Goal: Information Seeking & Learning: Learn about a topic

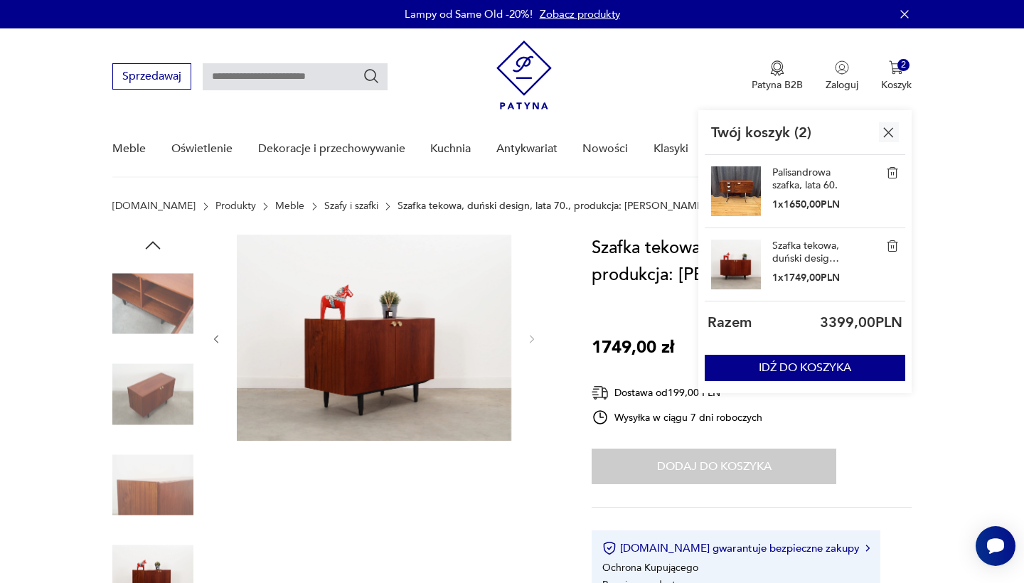
click at [796, 173] on link "Palisandrowa szafka, lata 60." at bounding box center [808, 179] width 71 height 26
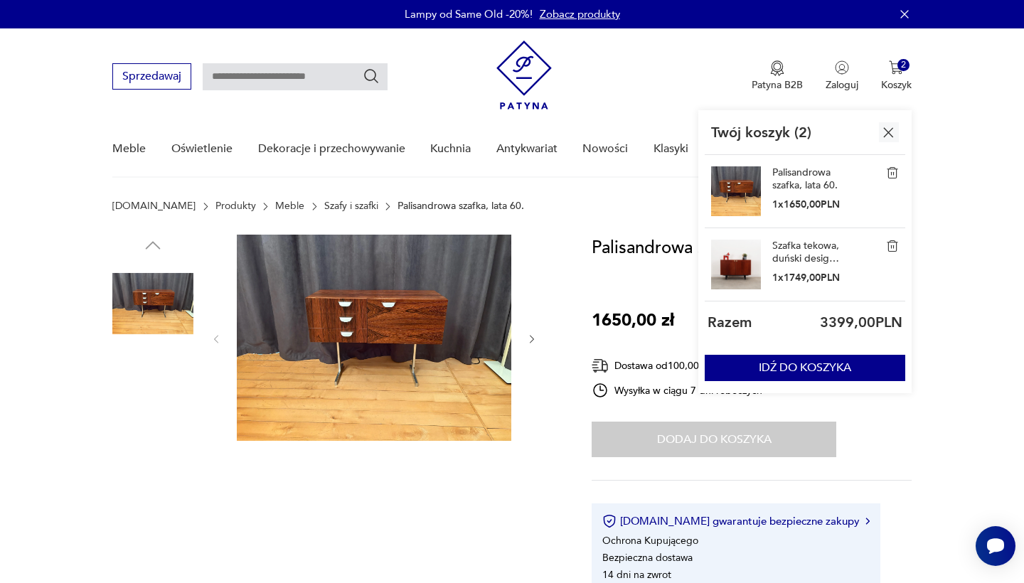
click at [164, 475] on img at bounding box center [152, 485] width 81 height 81
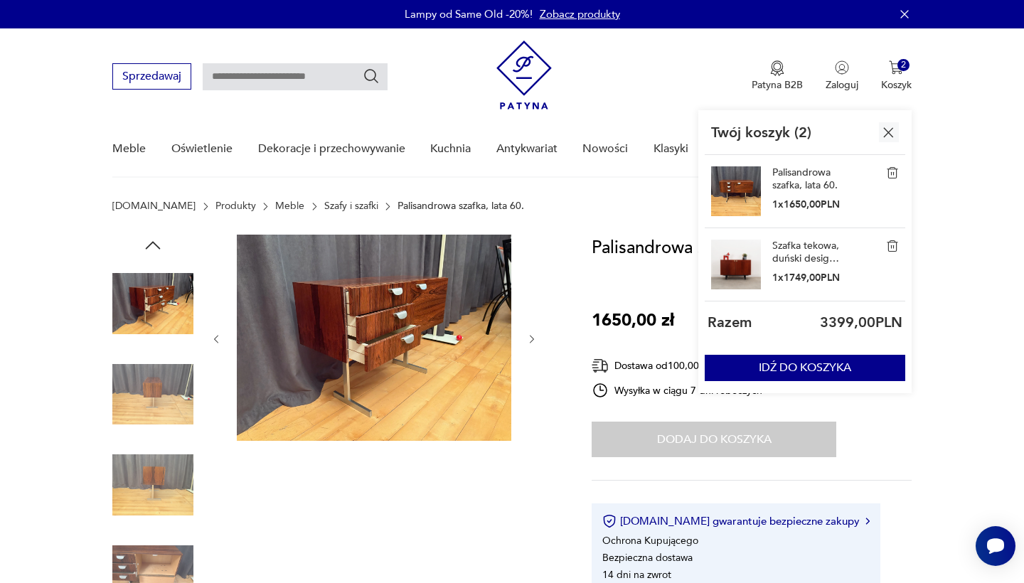
click at [398, 297] on img at bounding box center [374, 338] width 275 height 206
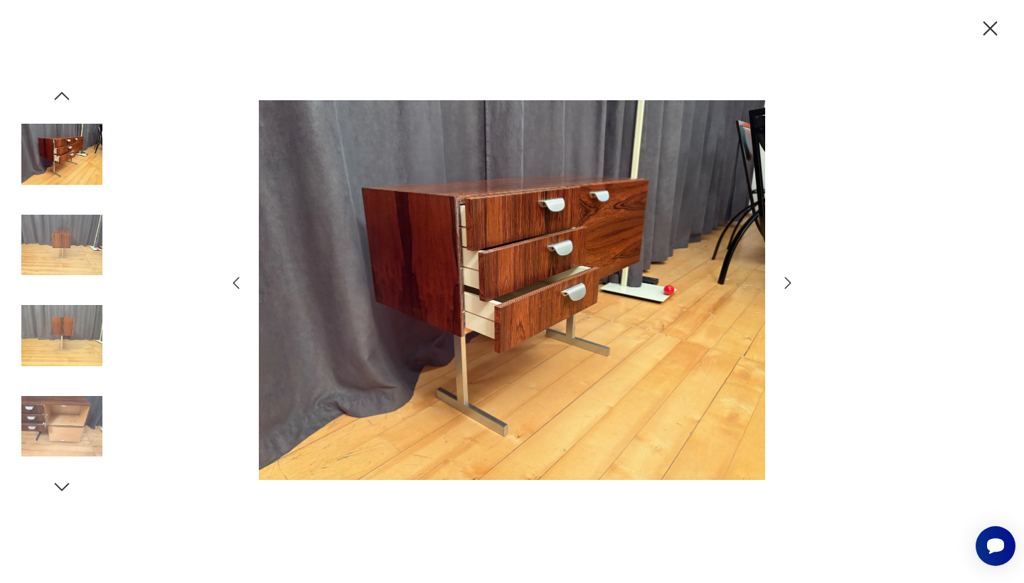
click at [72, 423] on img at bounding box center [61, 426] width 81 height 81
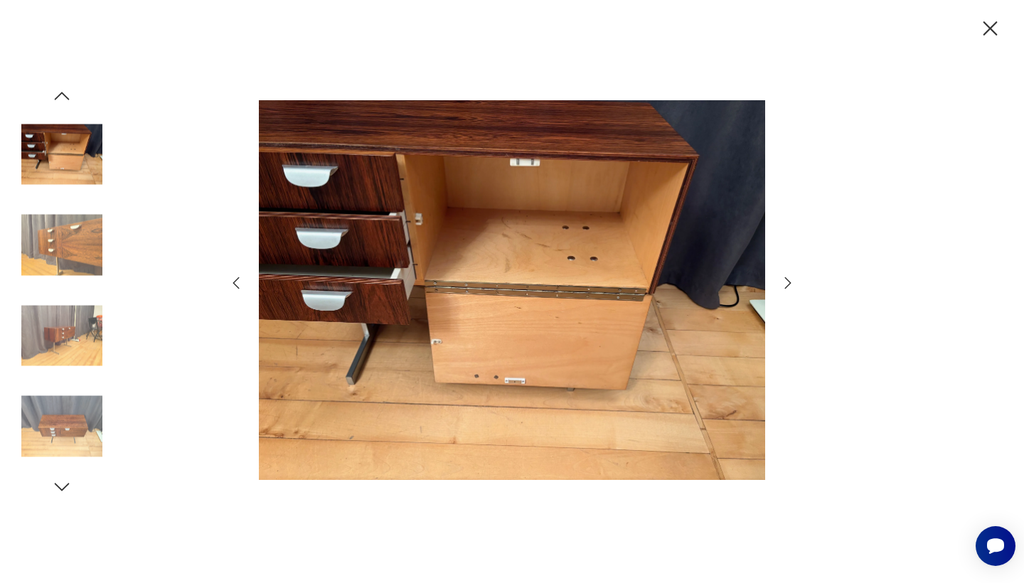
click at [84, 331] on img at bounding box center [61, 335] width 81 height 81
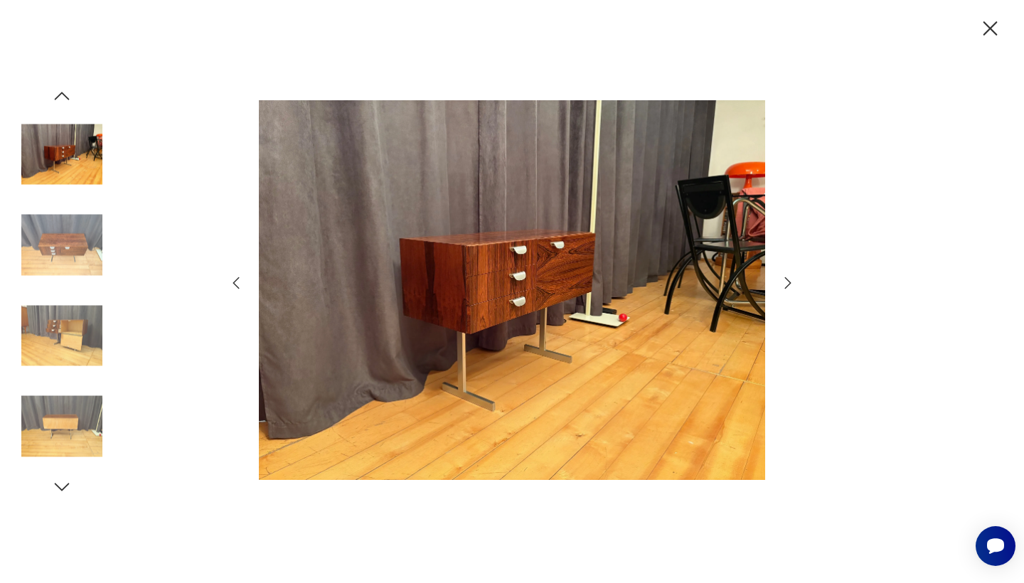
click at [84, 255] on img at bounding box center [61, 245] width 81 height 81
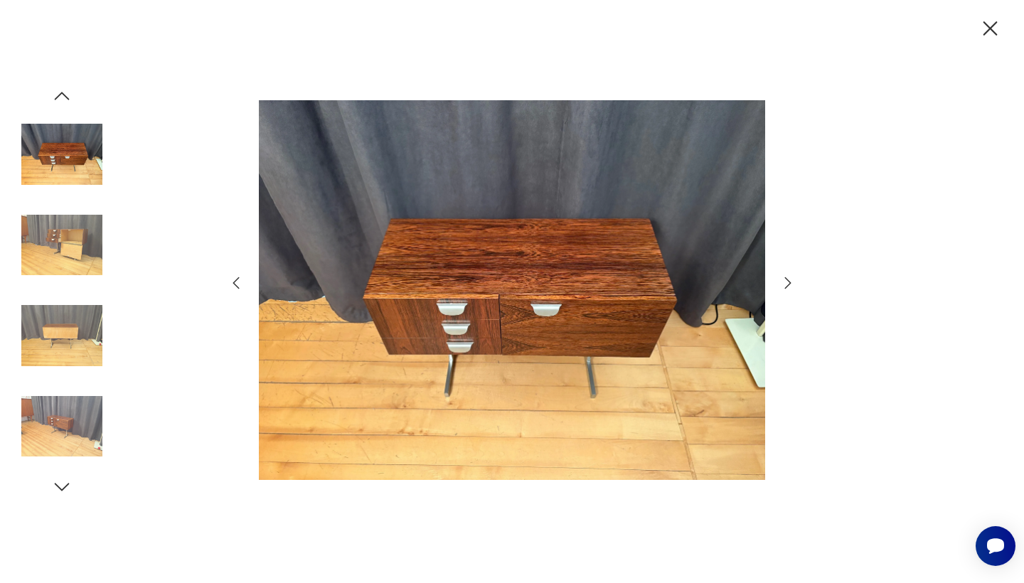
click at [80, 166] on img at bounding box center [61, 154] width 81 height 81
click at [64, 220] on img at bounding box center [61, 245] width 81 height 81
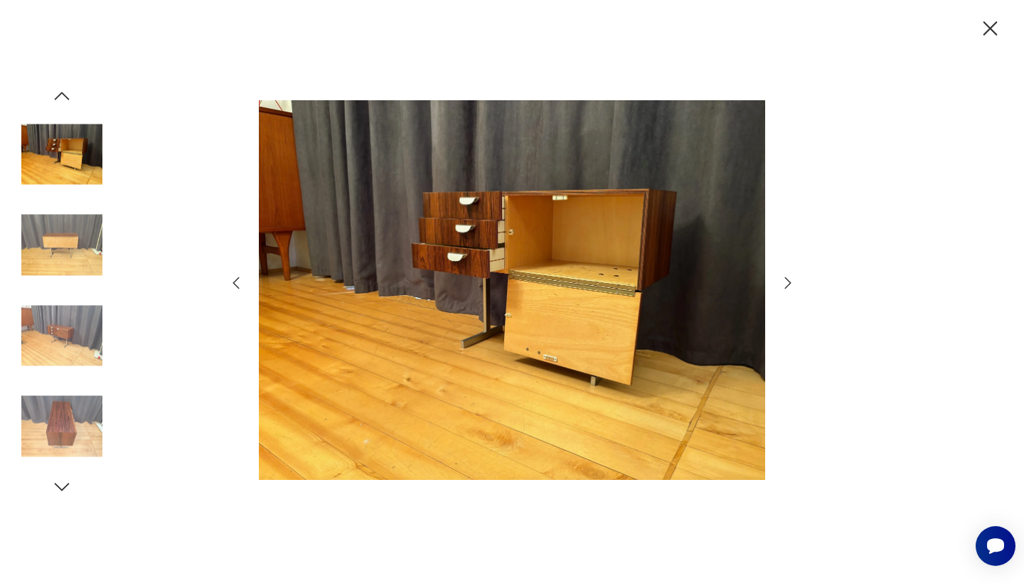
click at [990, 29] on icon "button" at bounding box center [991, 28] width 14 height 14
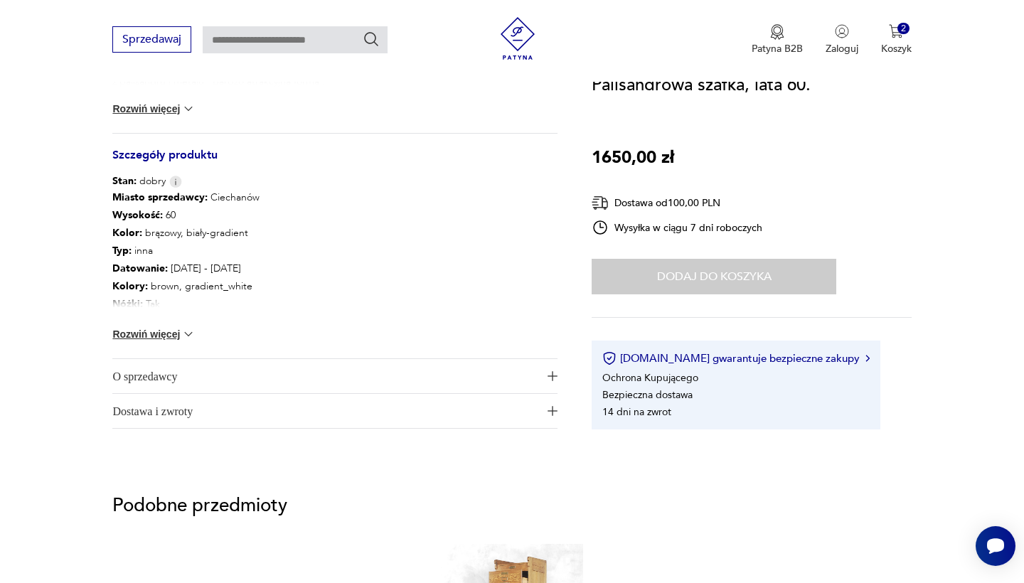
scroll to position [646, 0]
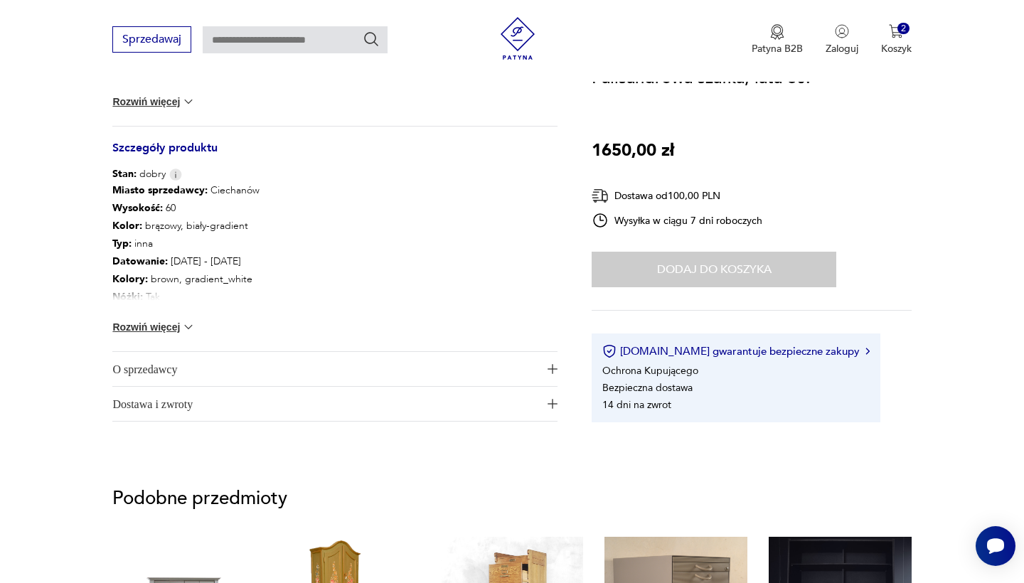
click at [181, 332] on img at bounding box center [188, 327] width 14 height 14
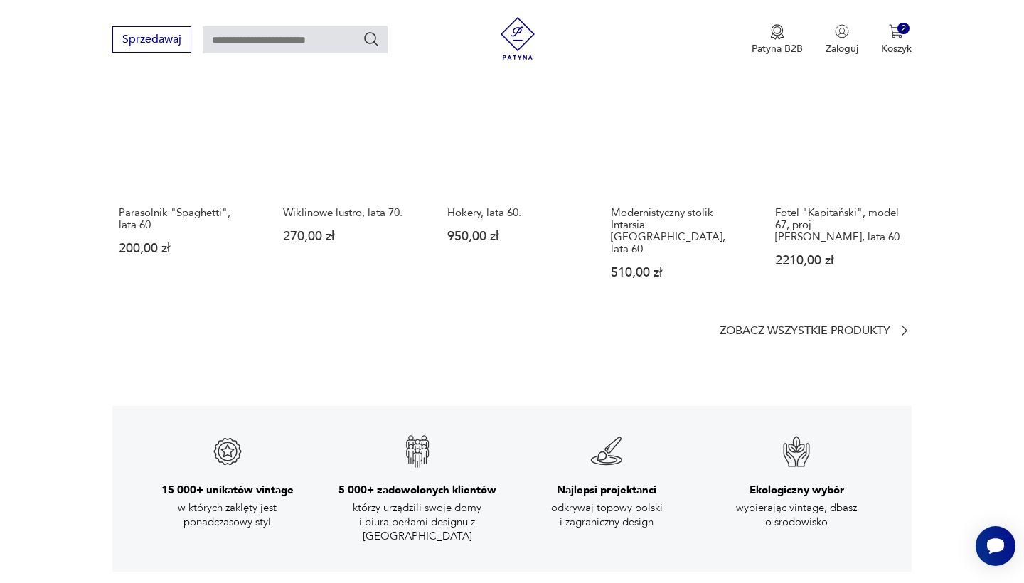
scroll to position [1810, 0]
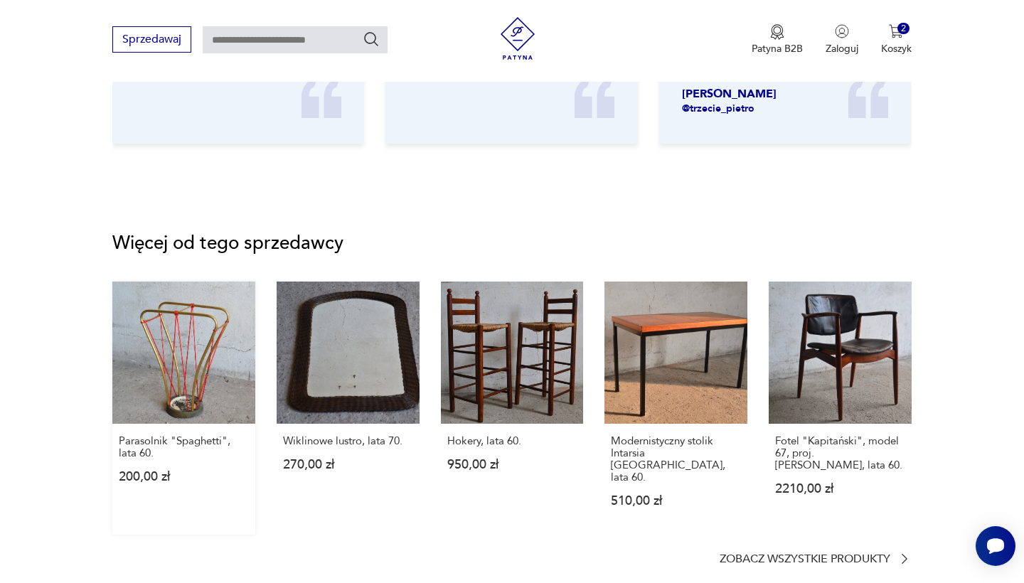
click at [194, 341] on link "Parasolnik "Spaghetti", lata 60. 200,00 zł" at bounding box center [183, 409] width 143 height 254
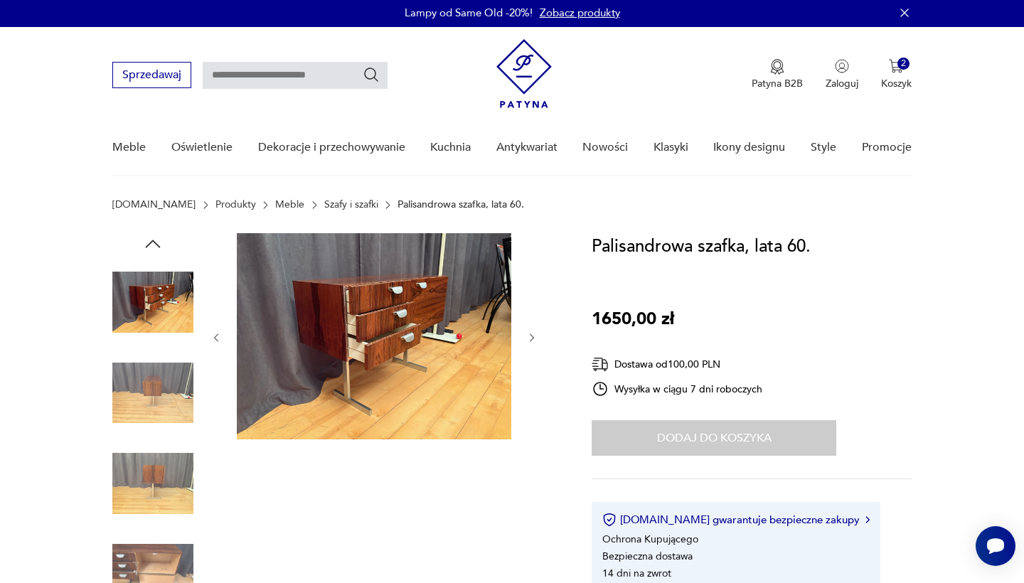
scroll to position [0, 0]
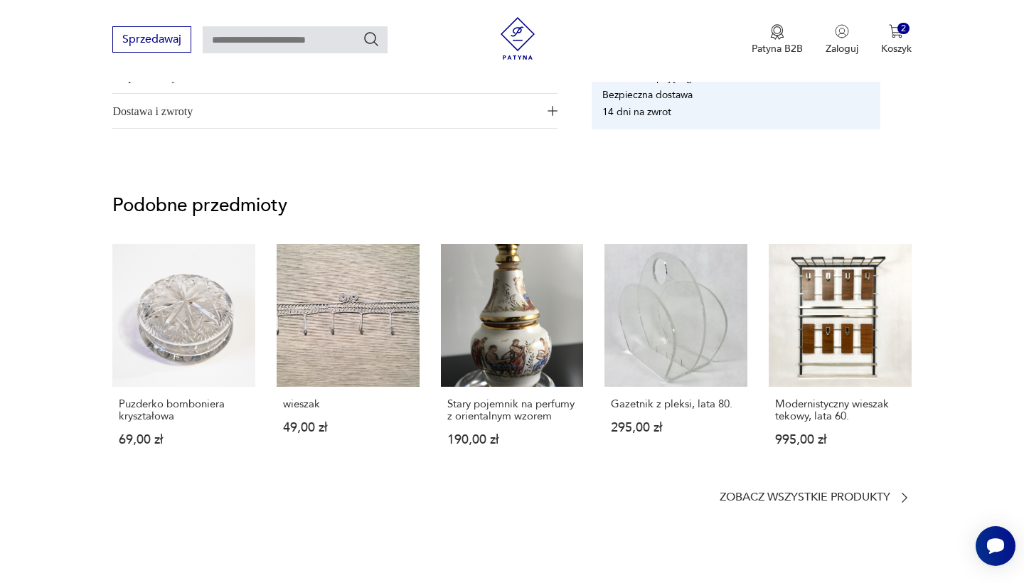
scroll to position [861, 0]
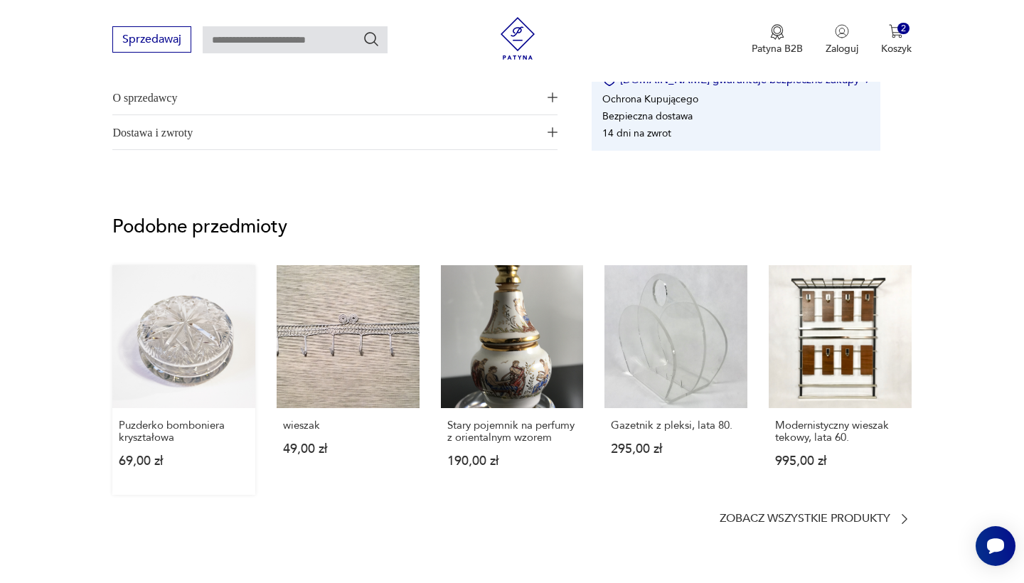
click at [190, 312] on link "Puzderko bomboniera kryształowa 69,00 zł" at bounding box center [183, 380] width 143 height 230
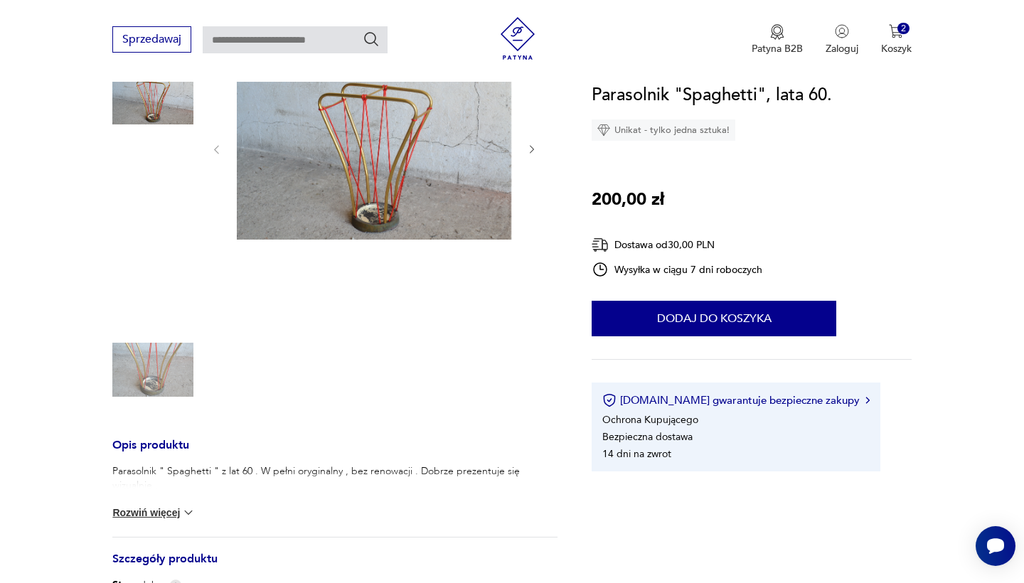
scroll to position [0, 0]
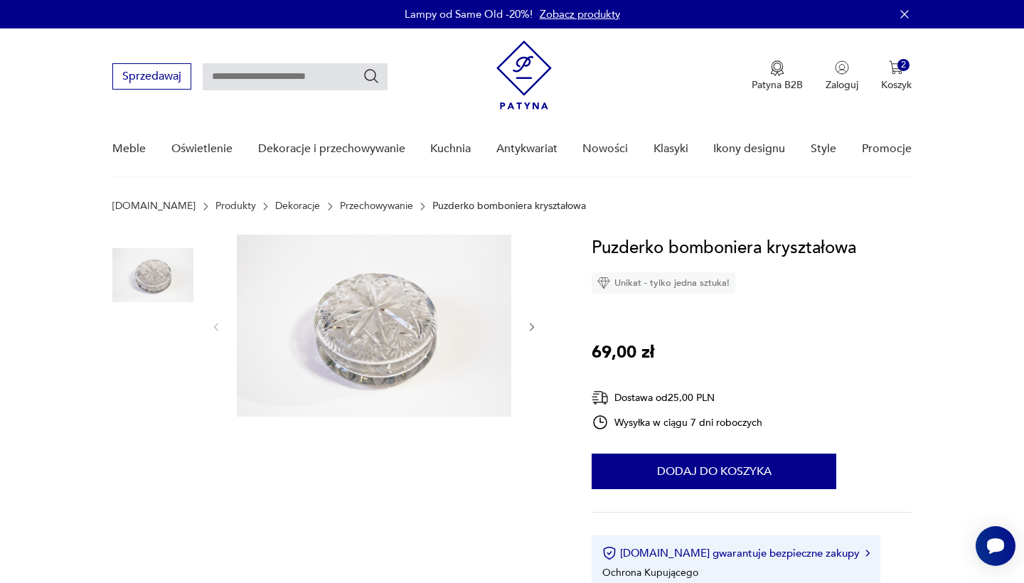
click at [154, 356] on img at bounding box center [152, 366] width 81 height 81
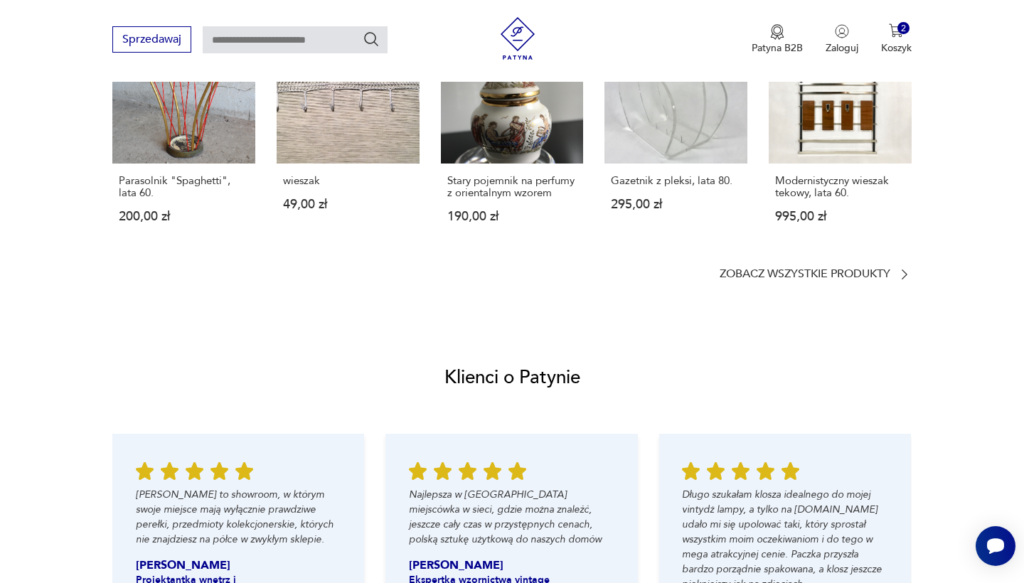
scroll to position [1024, 0]
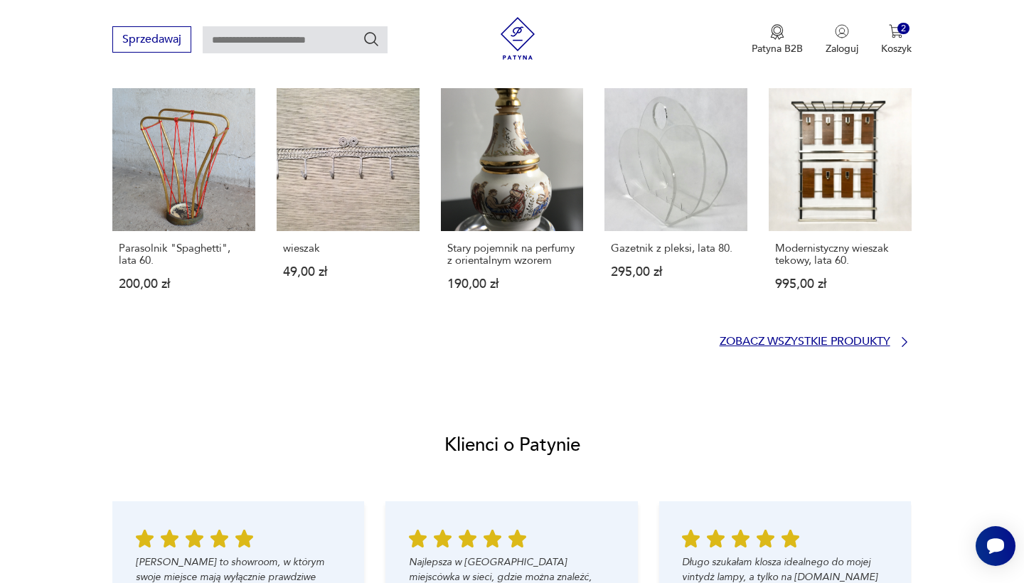
click at [819, 342] on p "Zobacz wszystkie produkty" at bounding box center [805, 341] width 171 height 9
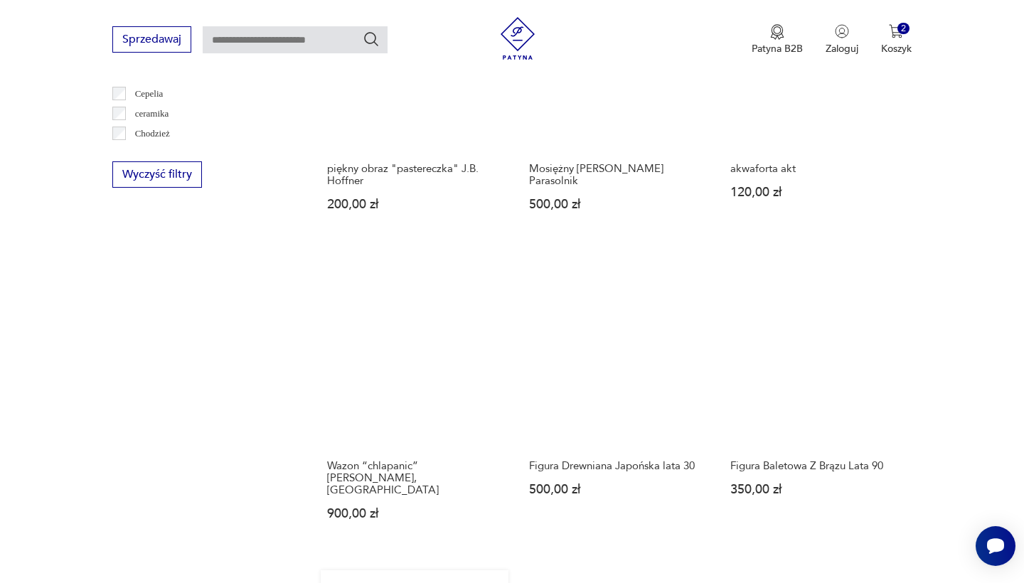
scroll to position [1315, 0]
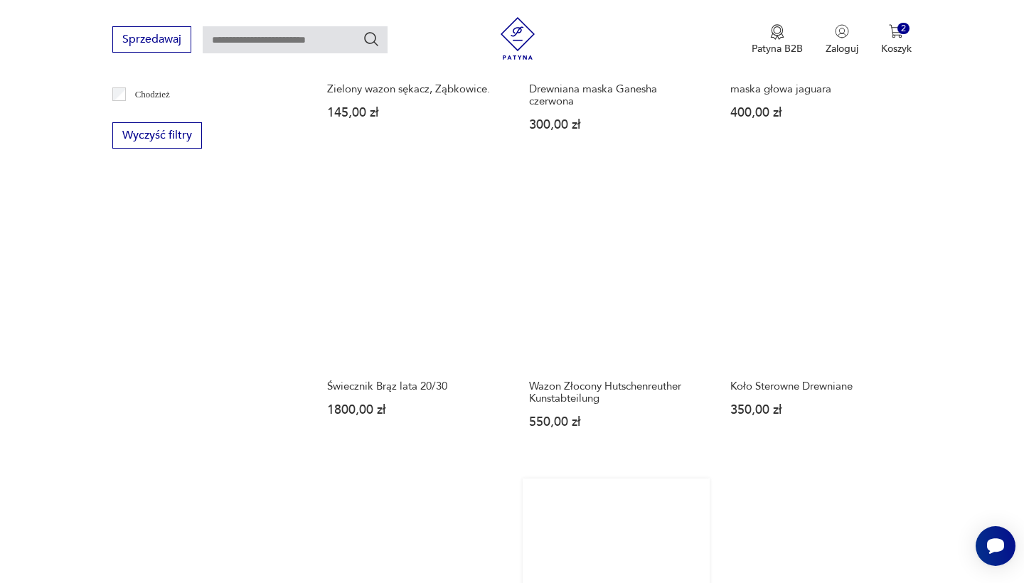
scroll to position [1454, 0]
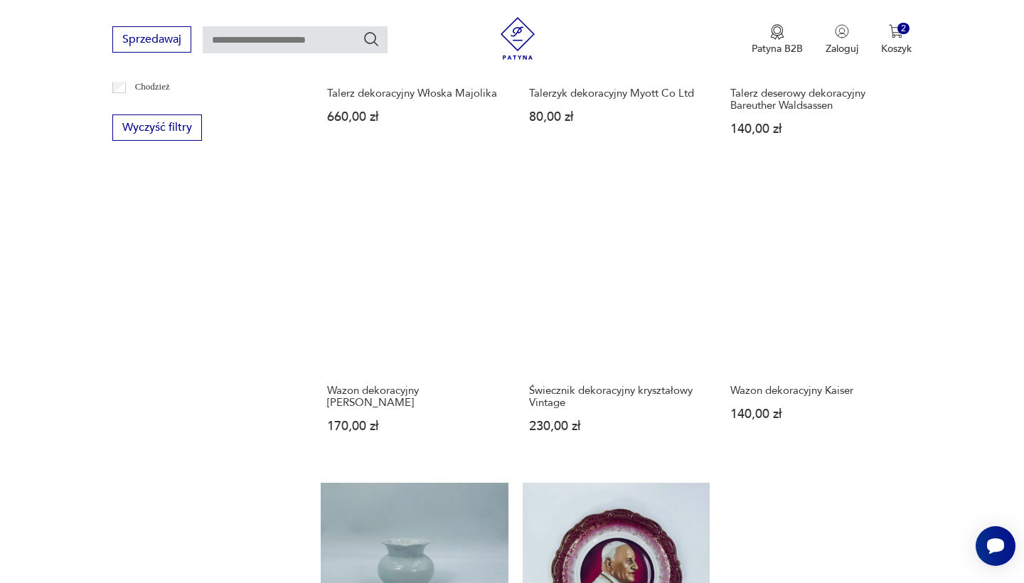
scroll to position [1393, 0]
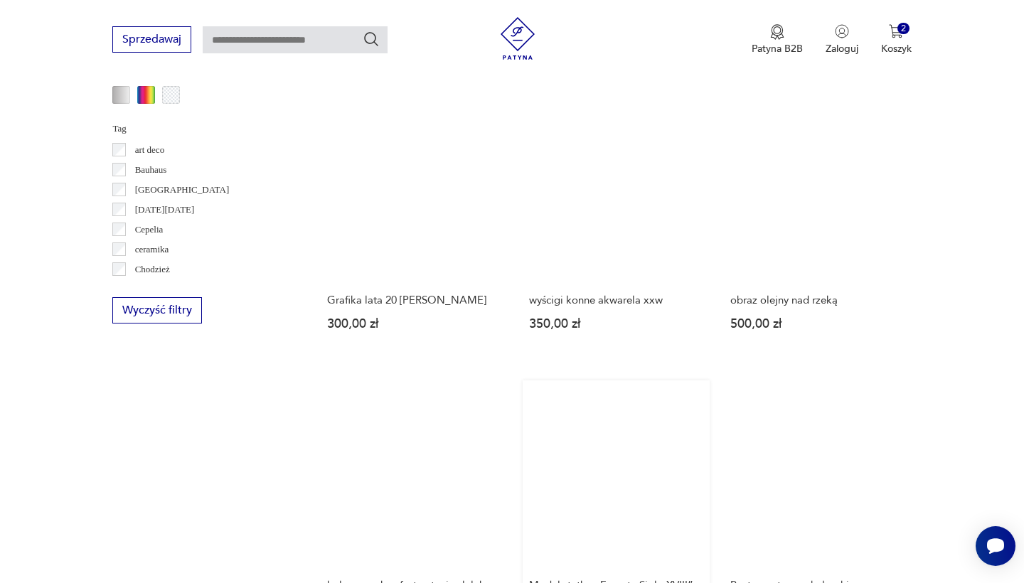
scroll to position [1229, 0]
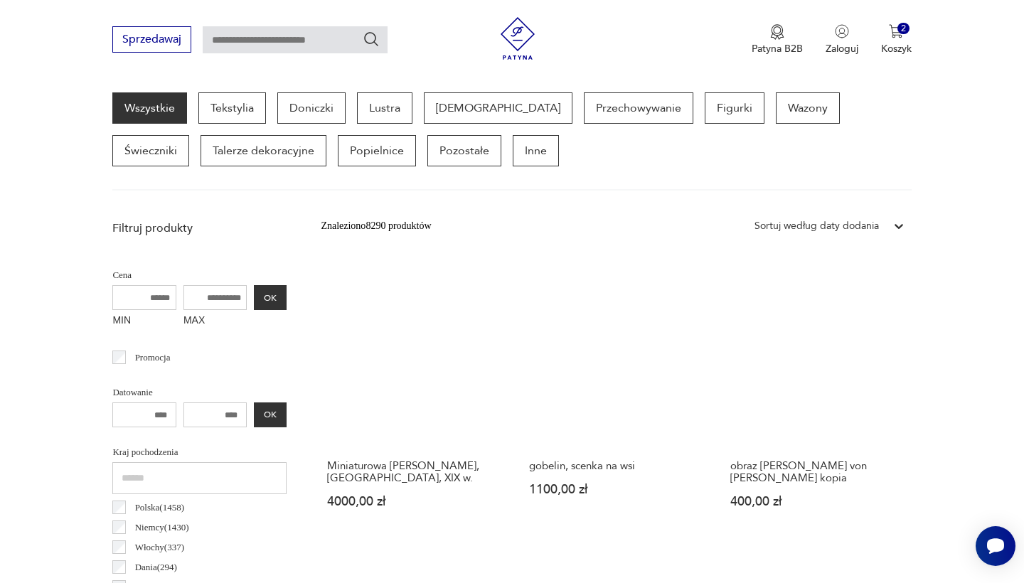
scroll to position [519, 0]
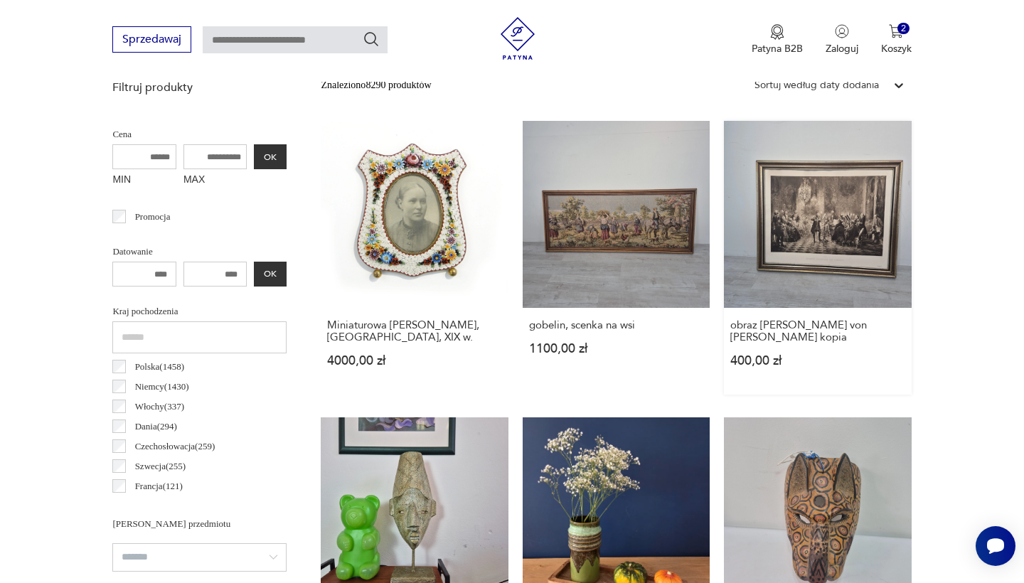
click at [724, 213] on link "obraz [PERSON_NAME] von [PERSON_NAME] kopia 400,00 zł" at bounding box center [817, 258] width 187 height 274
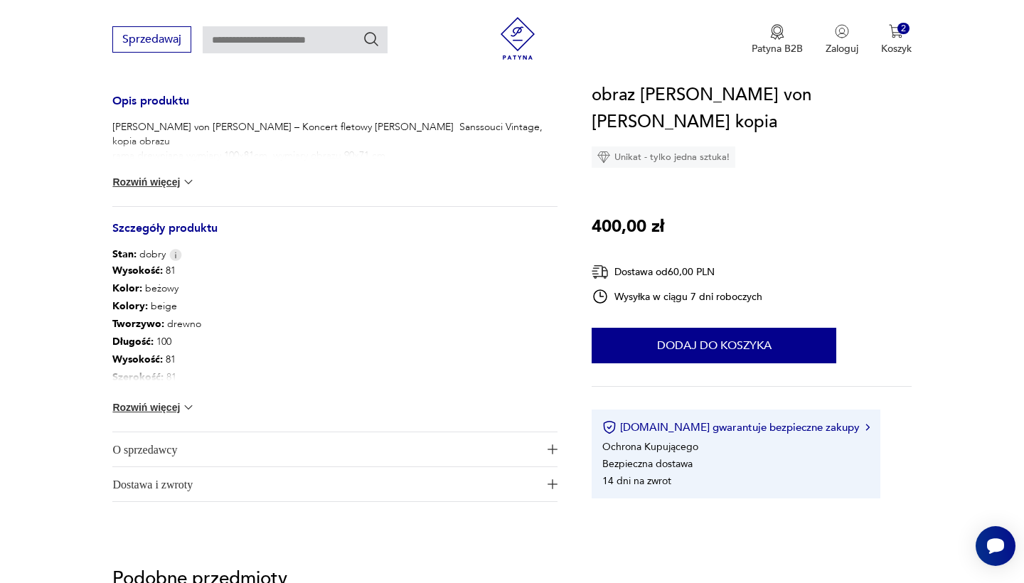
scroll to position [618, 0]
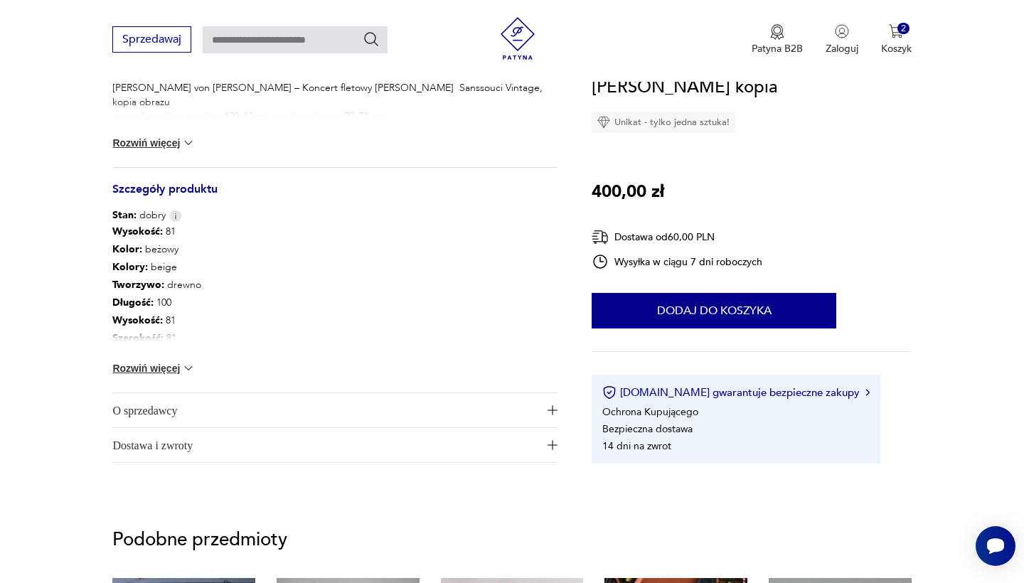
click at [189, 364] on img at bounding box center [188, 368] width 14 height 14
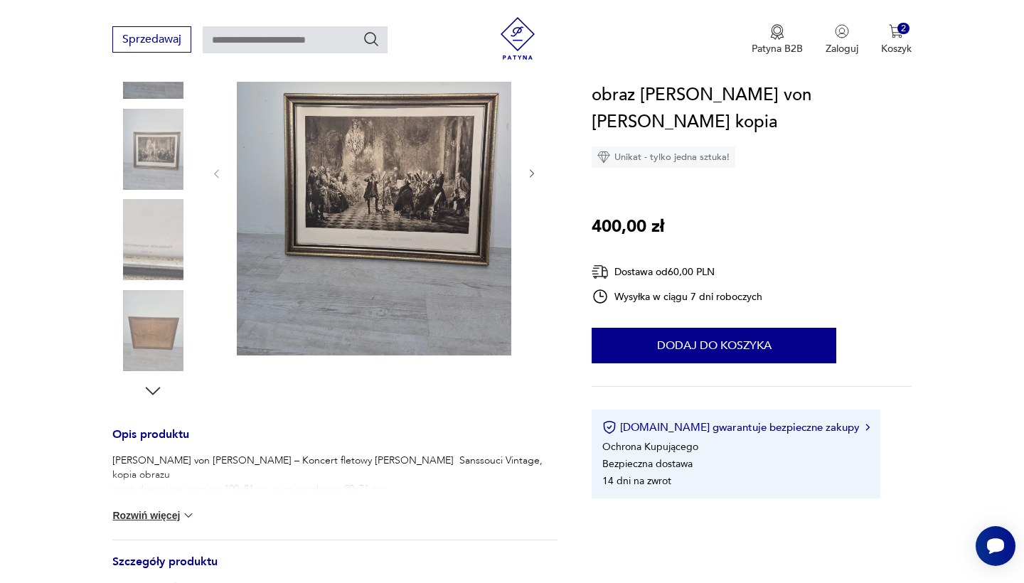
scroll to position [241, 0]
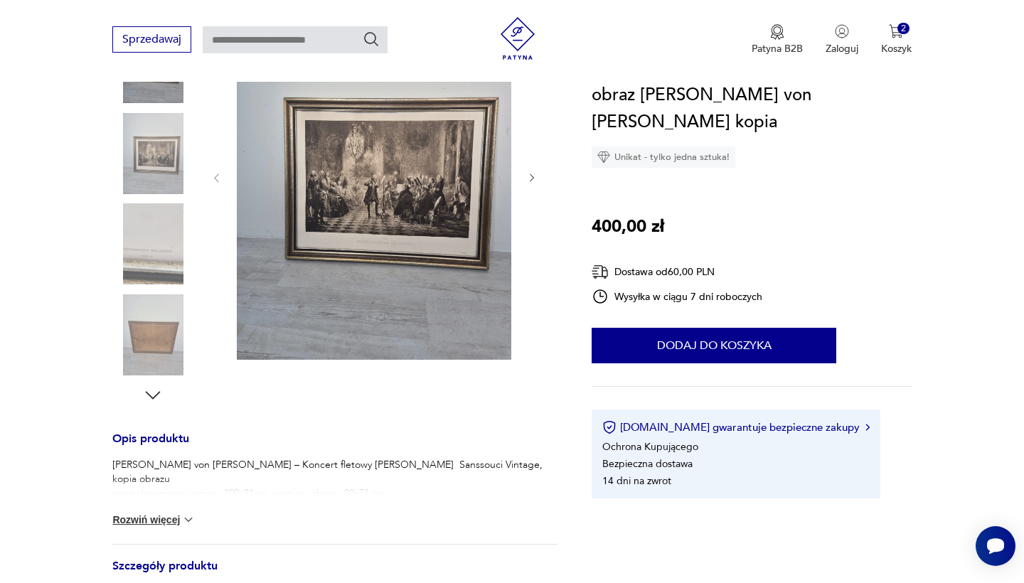
click at [142, 346] on img at bounding box center [152, 335] width 81 height 81
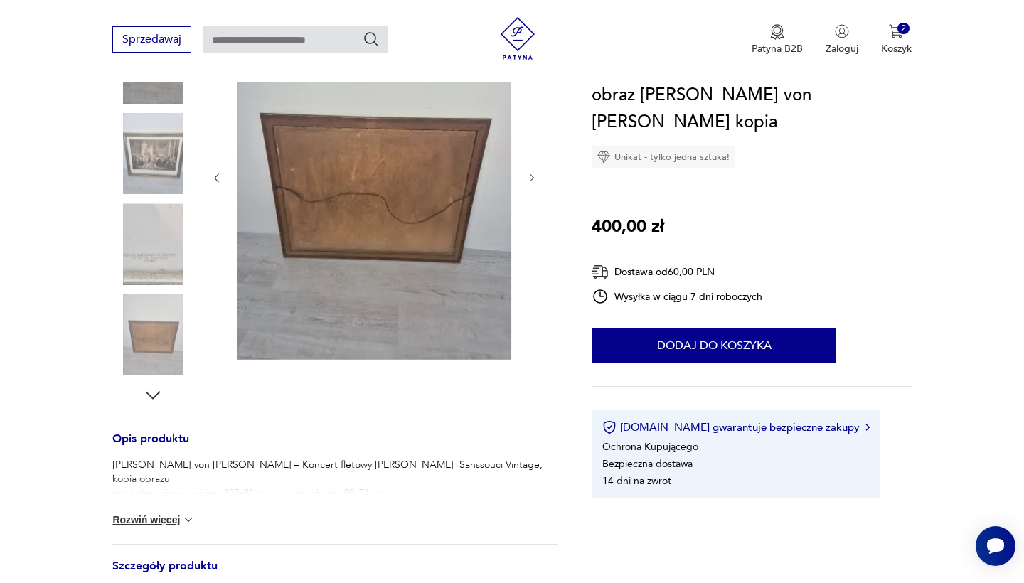
click at [157, 161] on img at bounding box center [152, 153] width 81 height 81
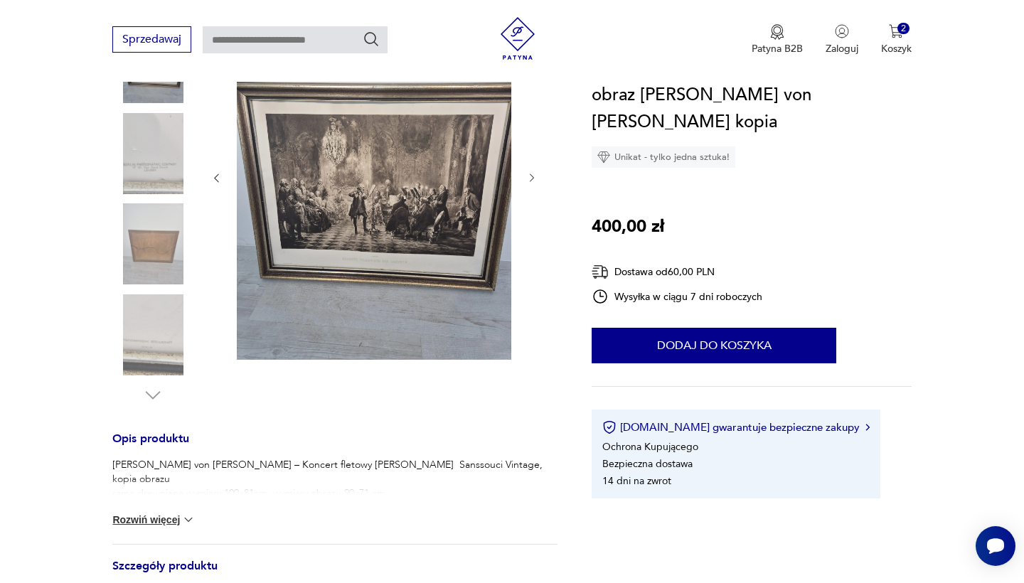
click at [163, 96] on img at bounding box center [152, 62] width 81 height 81
click at [363, 252] on img at bounding box center [374, 177] width 275 height 366
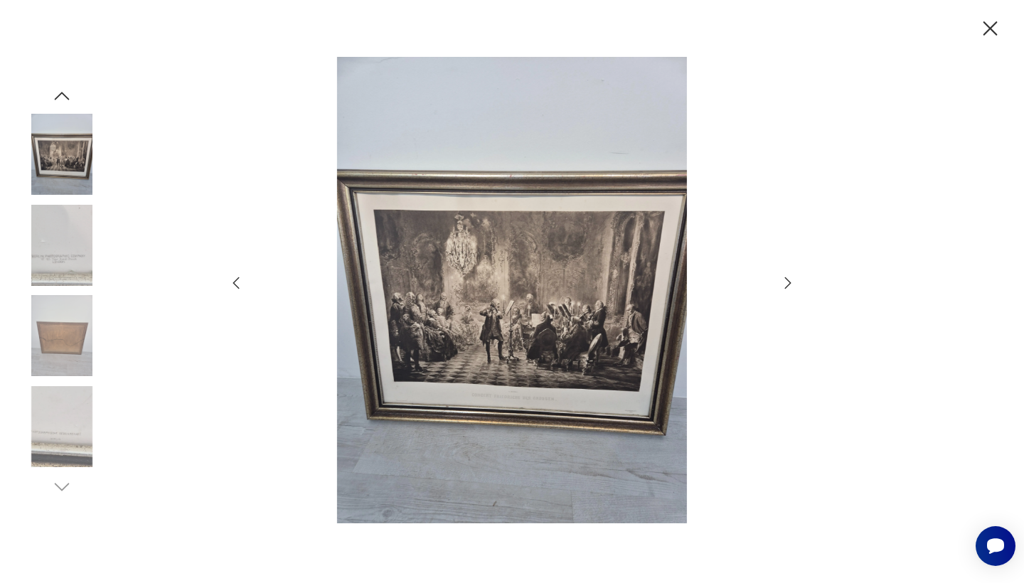
click at [989, 28] on icon "button" at bounding box center [991, 28] width 14 height 14
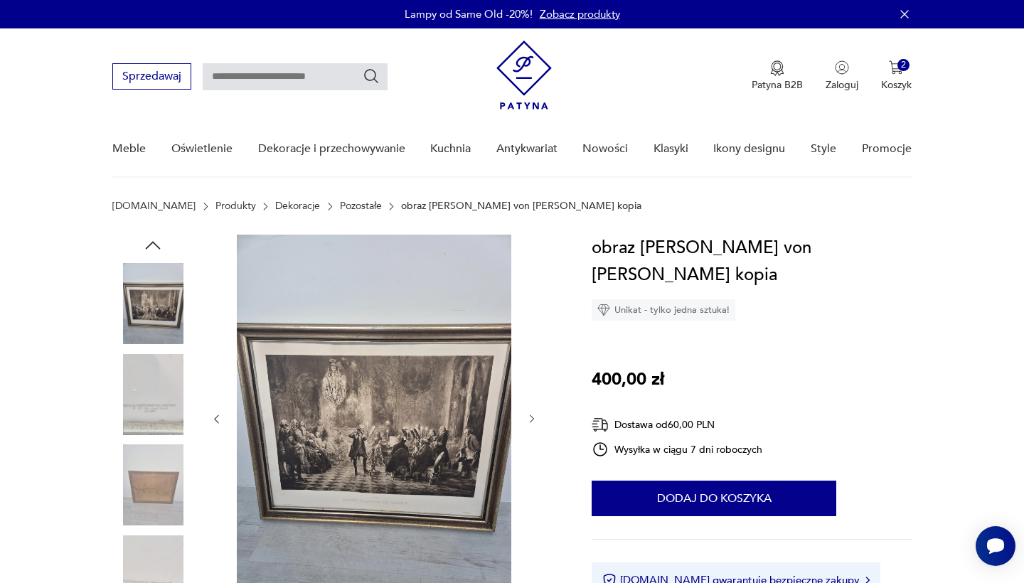
scroll to position [0, 0]
